Goal: Task Accomplishment & Management: Use online tool/utility

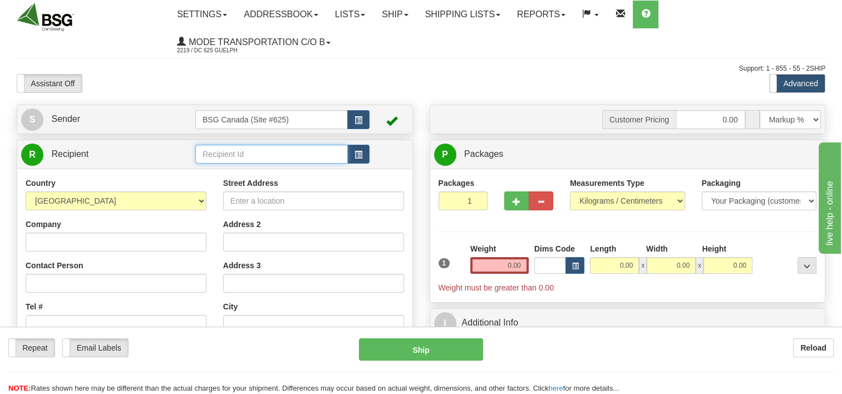
click at [255, 158] on input "text" at bounding box center [271, 154] width 153 height 19
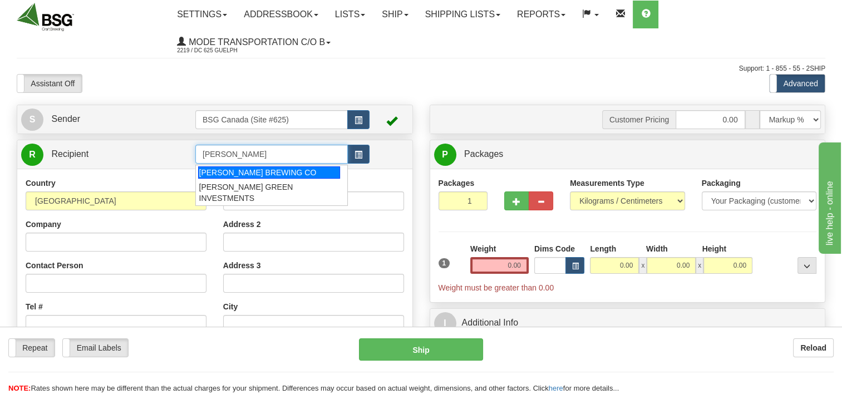
click at [269, 175] on div "[PERSON_NAME] BREWING CO" at bounding box center [269, 172] width 142 height 12
type input "[PERSON_NAME] BREWING CO"
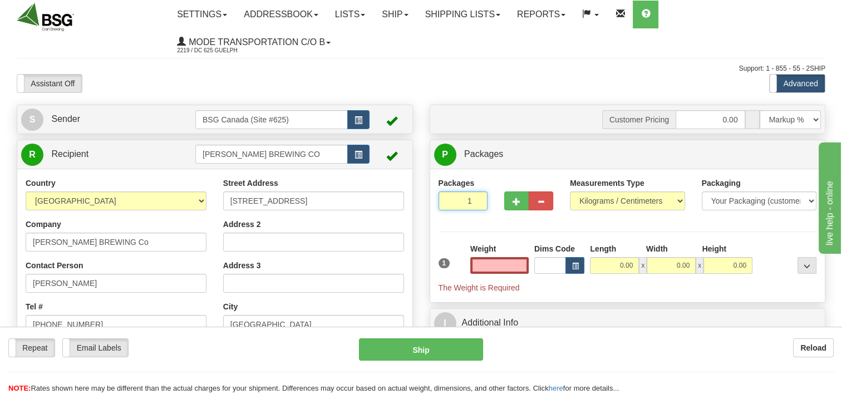
type input "2"
type input "0.00"
click at [477, 200] on input "2" at bounding box center [463, 200] width 49 height 19
click at [476, 199] on input "3" at bounding box center [463, 200] width 49 height 19
type input "4"
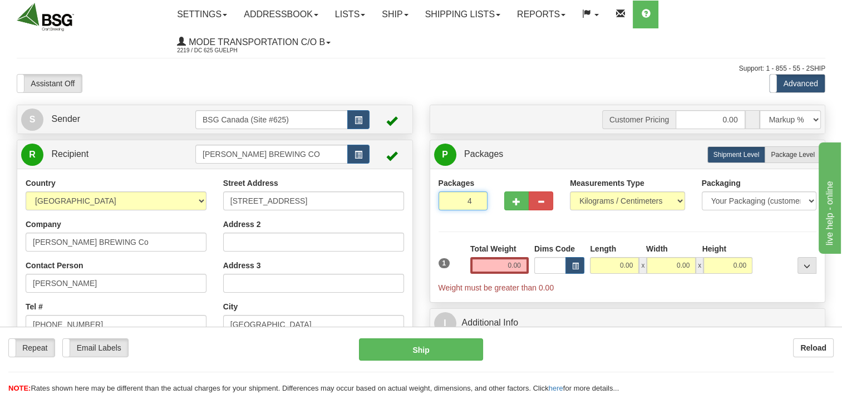
click at [476, 199] on input "4" at bounding box center [463, 200] width 49 height 19
drag, startPoint x: 498, startPoint y: 269, endPoint x: 537, endPoint y: 271, distance: 39.6
click at [537, 271] on div "1 Total Weight 0.00 Dims Code x" at bounding box center [628, 268] width 384 height 50
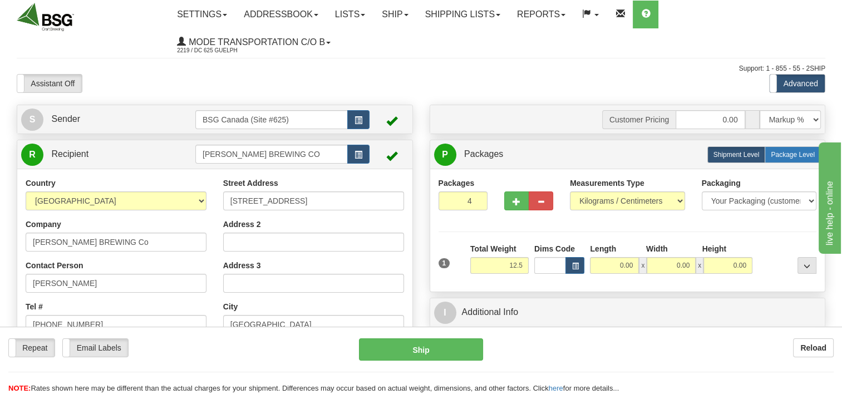
type input "12.50"
click at [795, 154] on span "Package Level" at bounding box center [793, 155] width 44 height 8
radio input "true"
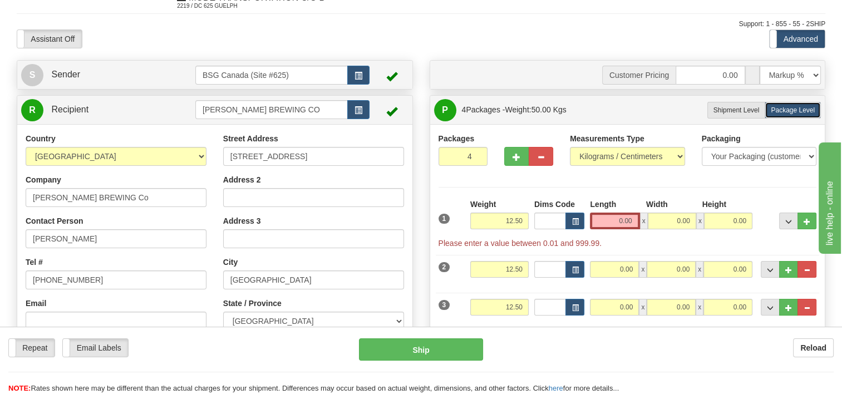
scroll to position [111, 0]
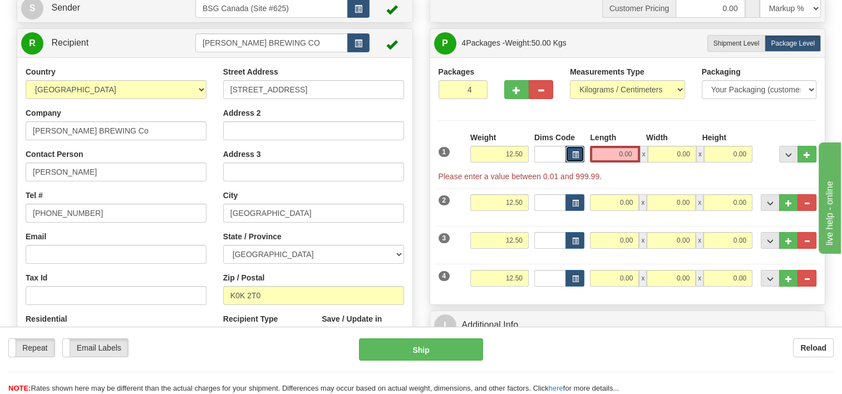
click at [571, 157] on button "button" at bounding box center [575, 154] width 19 height 17
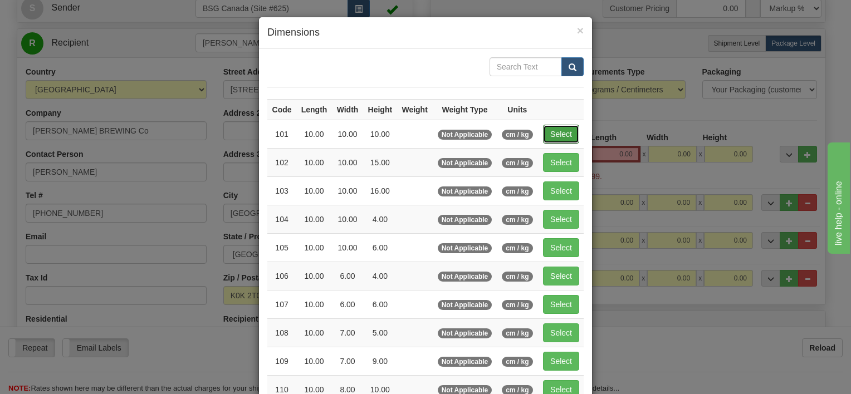
click at [563, 131] on button "Select" at bounding box center [561, 134] width 36 height 19
type input "101"
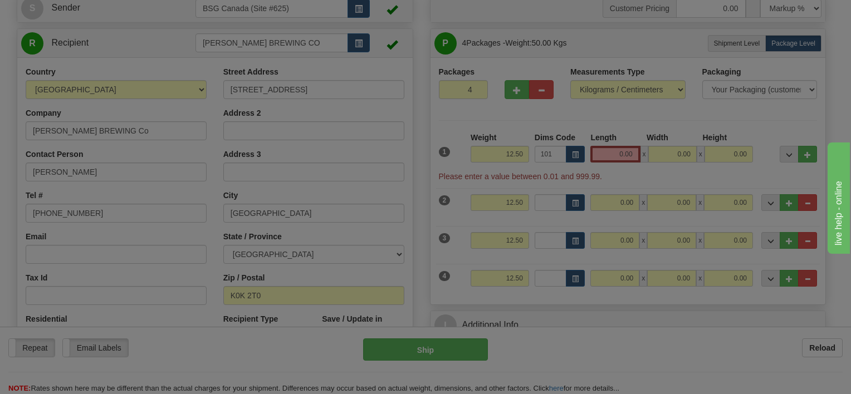
type input "10.00"
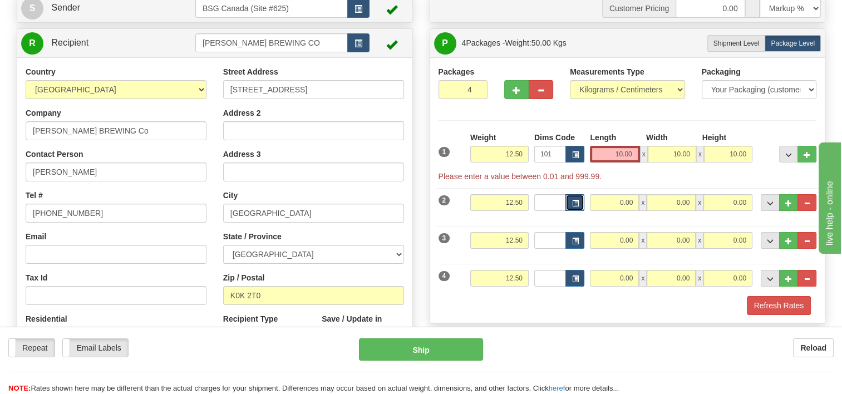
click at [577, 204] on span "button" at bounding box center [575, 203] width 7 height 6
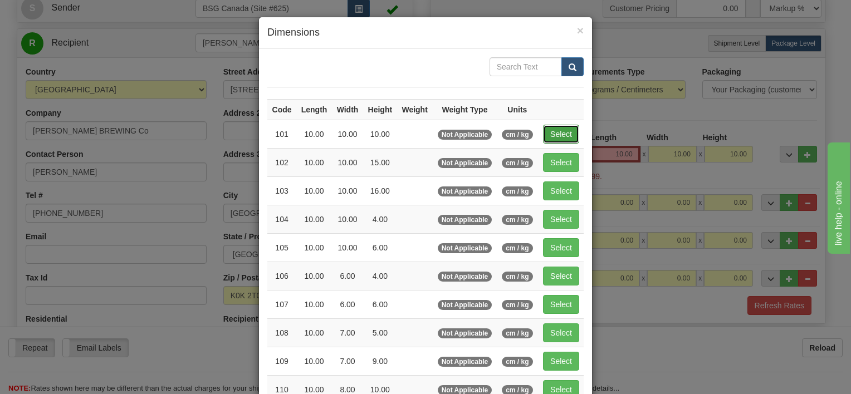
click at [559, 132] on button "Select" at bounding box center [561, 134] width 36 height 19
type input "101"
type input "10.00"
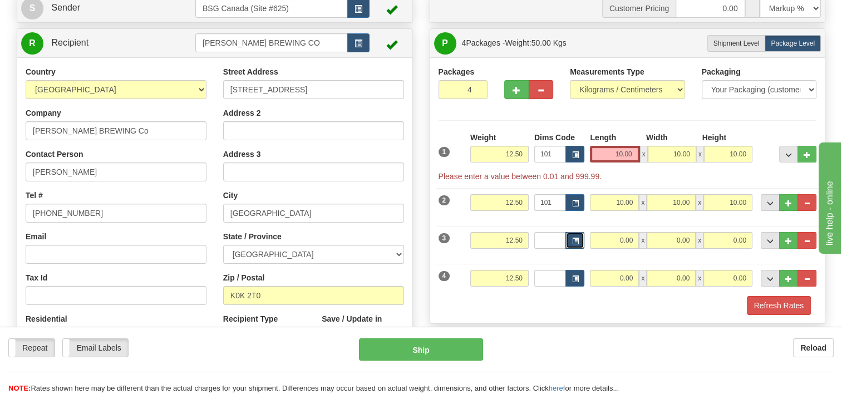
click at [570, 245] on button "button" at bounding box center [575, 240] width 19 height 17
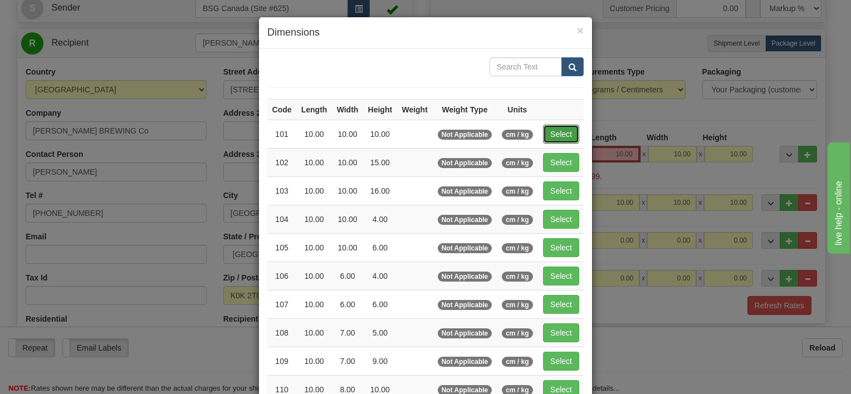
click at [557, 134] on button "Select" at bounding box center [561, 134] width 36 height 19
type input "101"
type input "10.00"
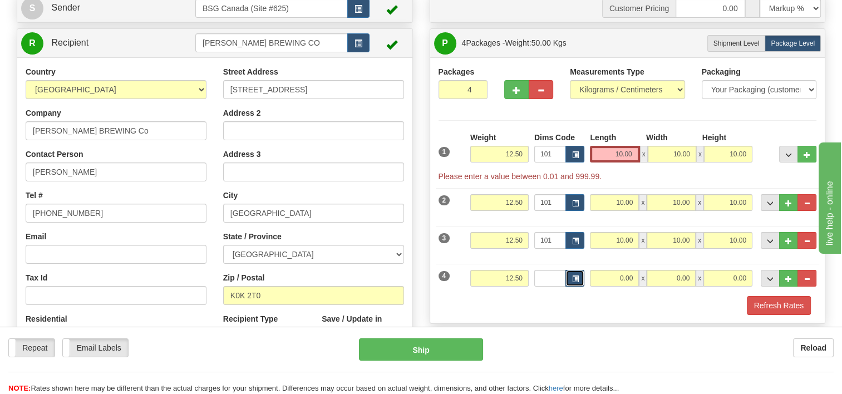
click at [576, 281] on span "button" at bounding box center [575, 279] width 7 height 6
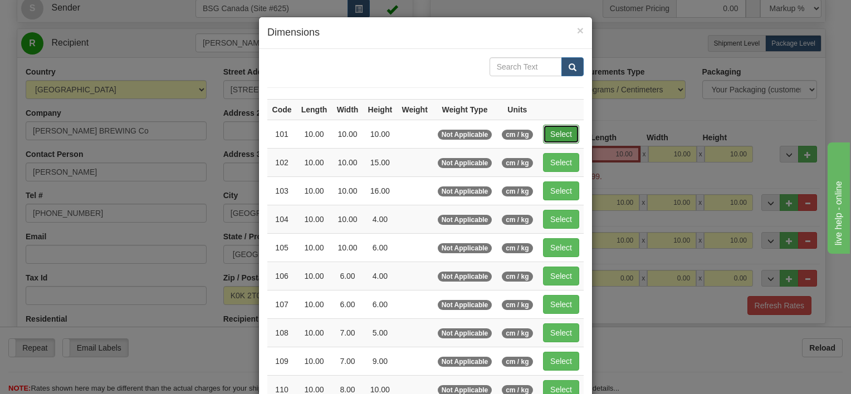
click at [554, 130] on button "Select" at bounding box center [561, 134] width 36 height 19
type input "101"
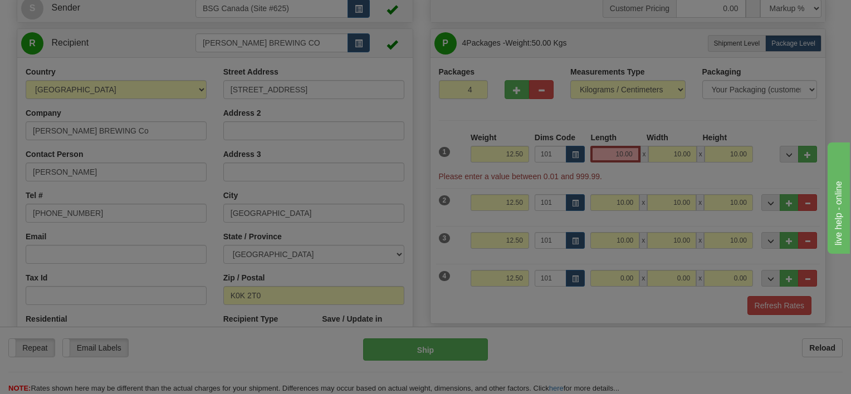
type input "10.00"
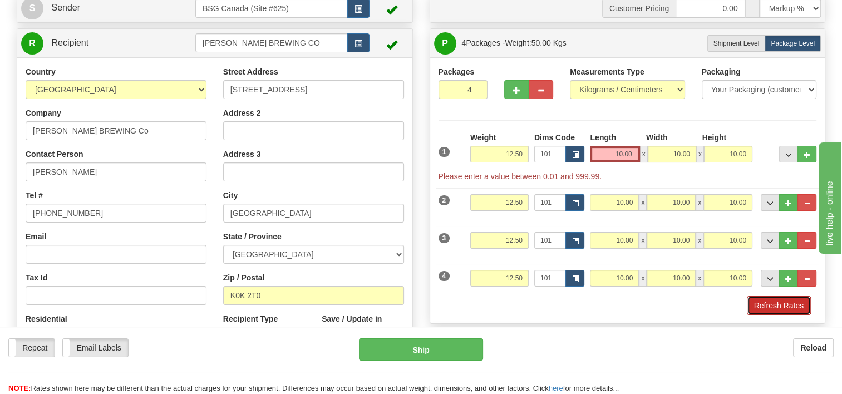
click at [767, 301] on button "Refresh Rates" at bounding box center [779, 305] width 64 height 19
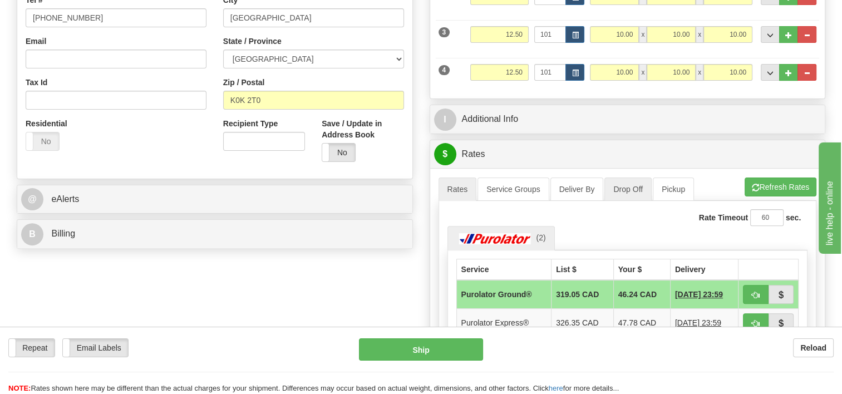
scroll to position [334, 0]
